Goal: Check status: Check status

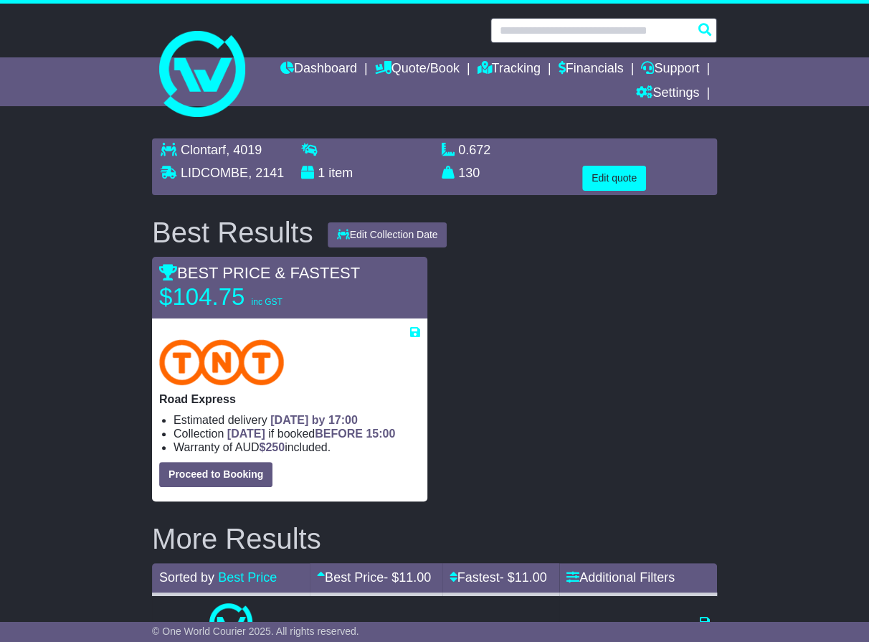
click at [571, 36] on input "text" at bounding box center [604, 30] width 227 height 25
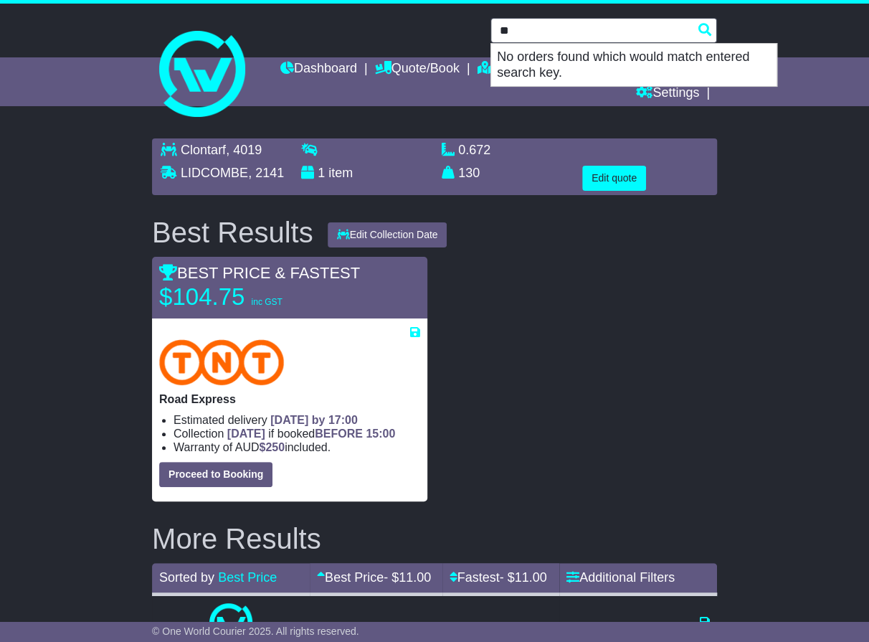
type input "*"
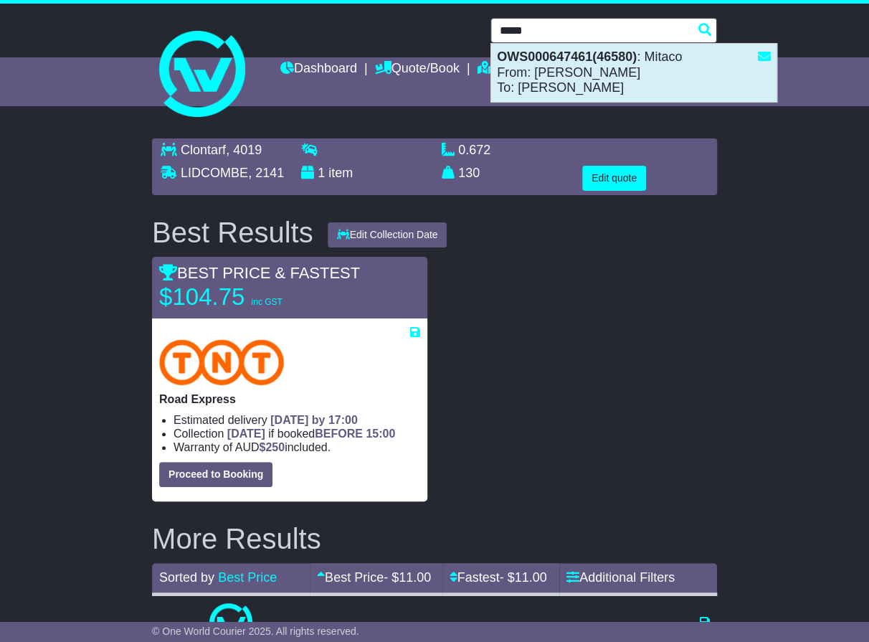
click at [564, 72] on div "OWS000647461(46580) : Mitaco From: Michael Kaufmann To: Shane Harriden" at bounding box center [634, 73] width 286 height 58
type input "**********"
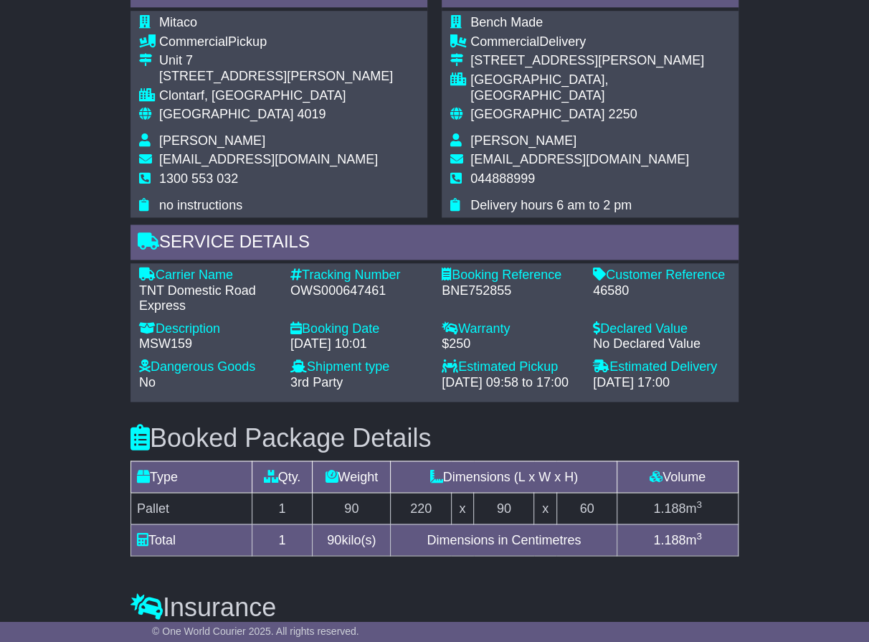
scroll to position [911, 0]
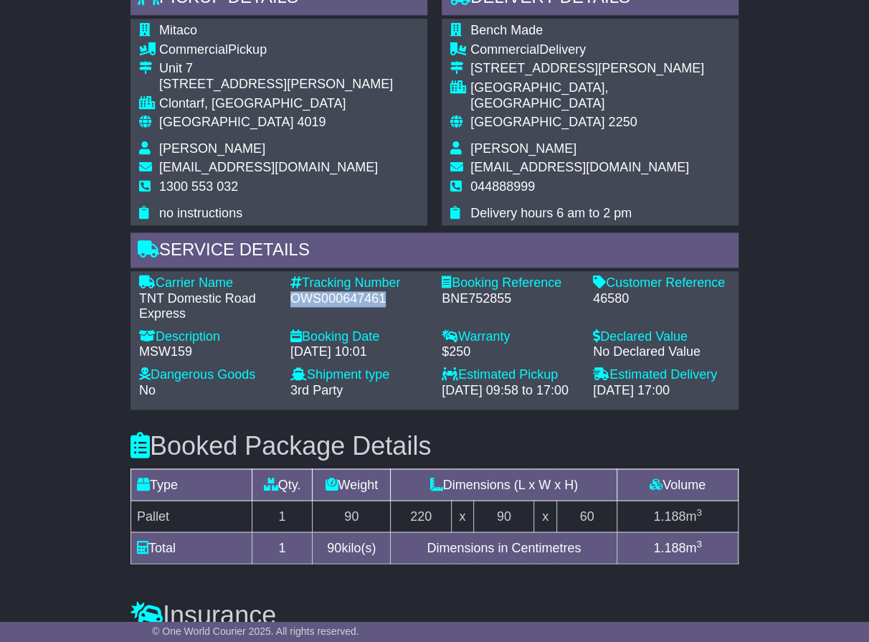
drag, startPoint x: 390, startPoint y: 289, endPoint x: 292, endPoint y: 294, distance: 97.7
click at [292, 294] on div "OWS000647461" at bounding box center [359, 299] width 137 height 16
copy div "OWS000647461"
